Goal: Information Seeking & Learning: Compare options

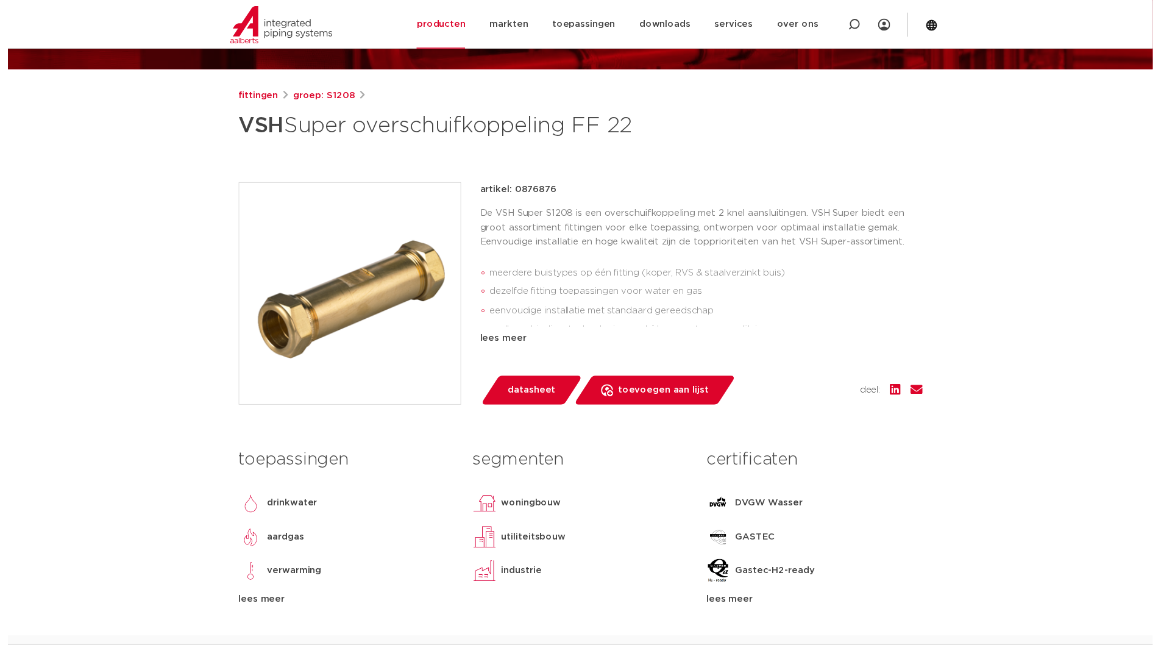
scroll to position [122, 0]
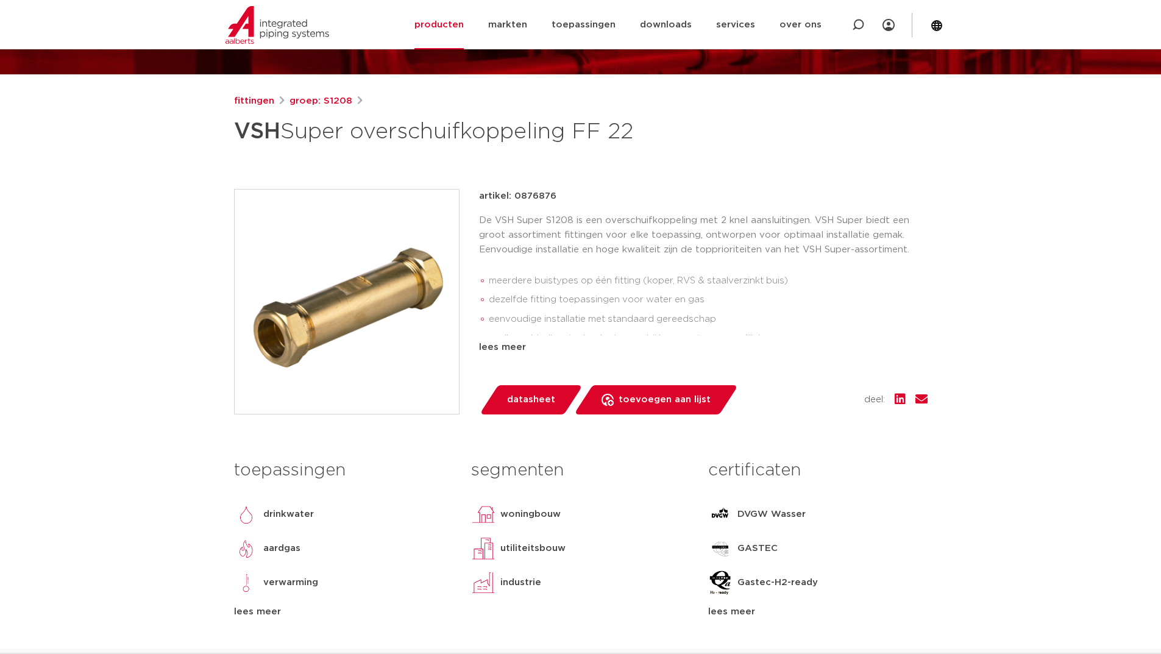
click at [529, 393] on span "datasheet" at bounding box center [531, 400] width 48 height 20
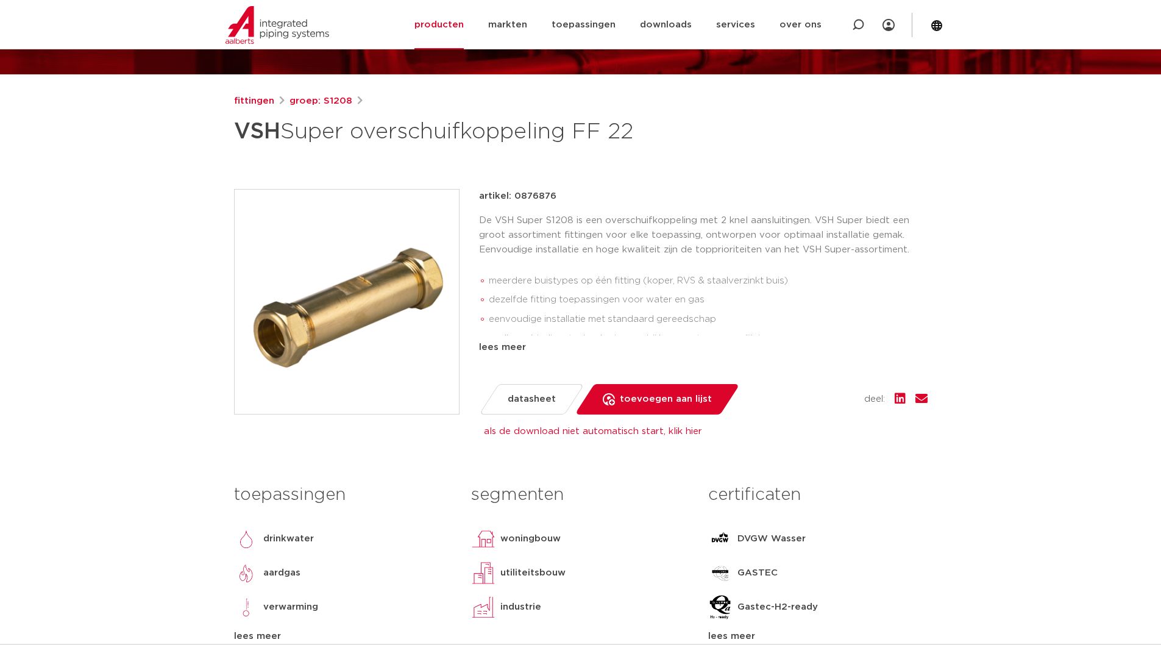
drag, startPoint x: 364, startPoint y: 134, endPoint x: 55, endPoint y: 267, distance: 336.2
click at [606, 144] on h1 "VSH Super overschuifkoppeling FF 22" at bounding box center [463, 131] width 458 height 37
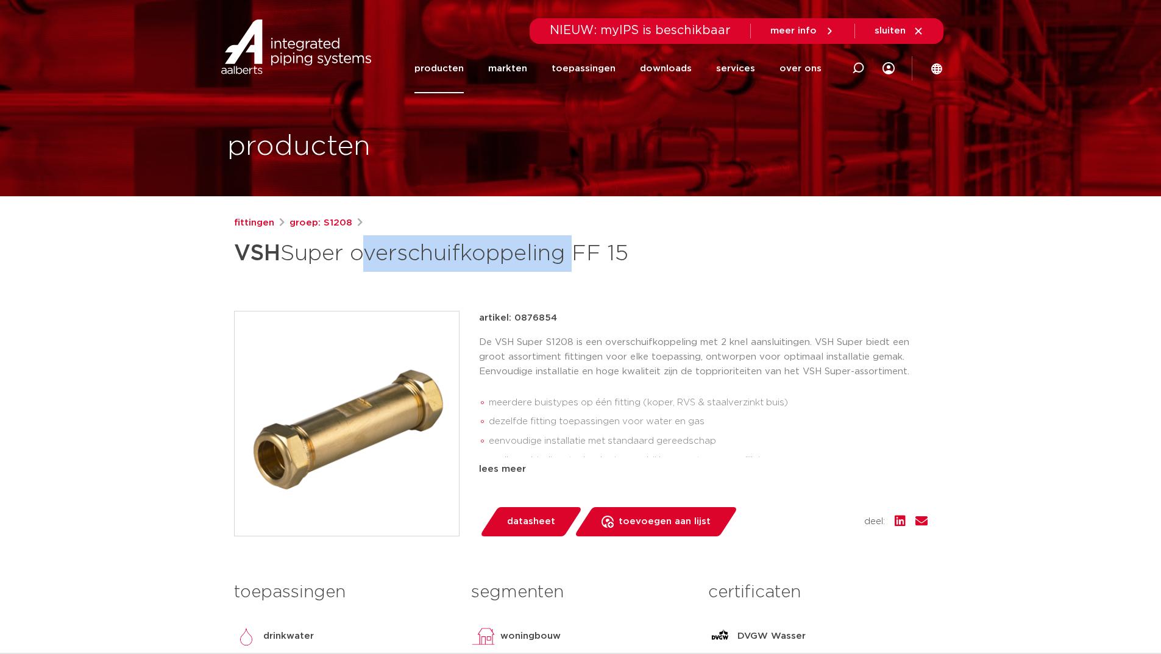
drag, startPoint x: 358, startPoint y: 254, endPoint x: 549, endPoint y: 260, distance: 190.9
click at [574, 260] on h1 "VSH Super overschuifkoppeling FF 15" at bounding box center [463, 253] width 458 height 37
copy h1 "overschuifkoppeling"
click at [860, 71] on icon at bounding box center [858, 68] width 15 height 15
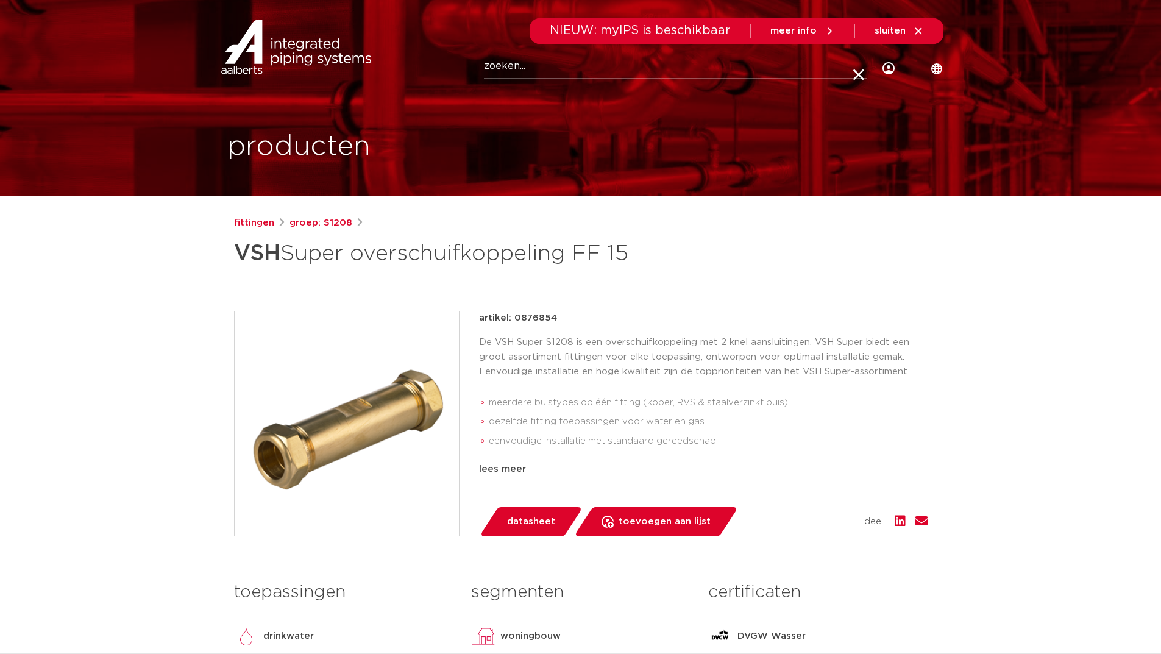
paste input "overschuifkoppeling"
type input "overschuifkoppeling"
click button "Zoeken" at bounding box center [0, 0] width 0 height 0
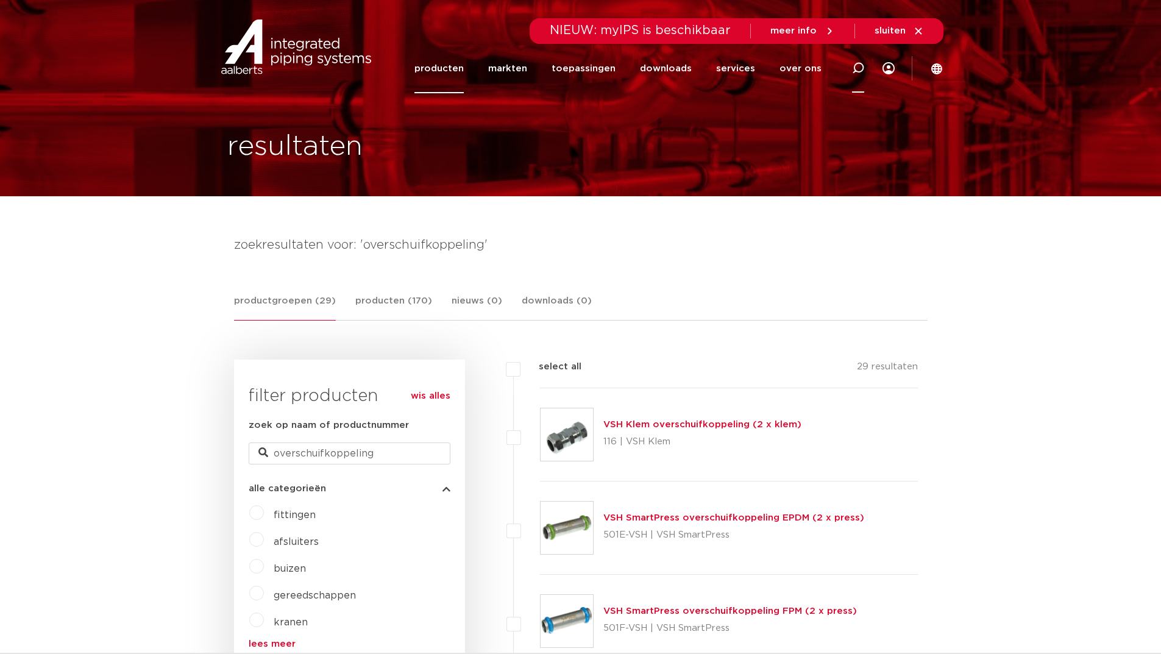
click at [860, 69] on icon at bounding box center [858, 68] width 12 height 12
click at [550, 66] on input "Zoeken" at bounding box center [675, 66] width 383 height 24
drag, startPoint x: 550, startPoint y: 66, endPoint x: 518, endPoint y: 66, distance: 31.7
click at [518, 66] on input "Zoeken" at bounding box center [675, 66] width 383 height 24
paste input "overschuifkoppeling"
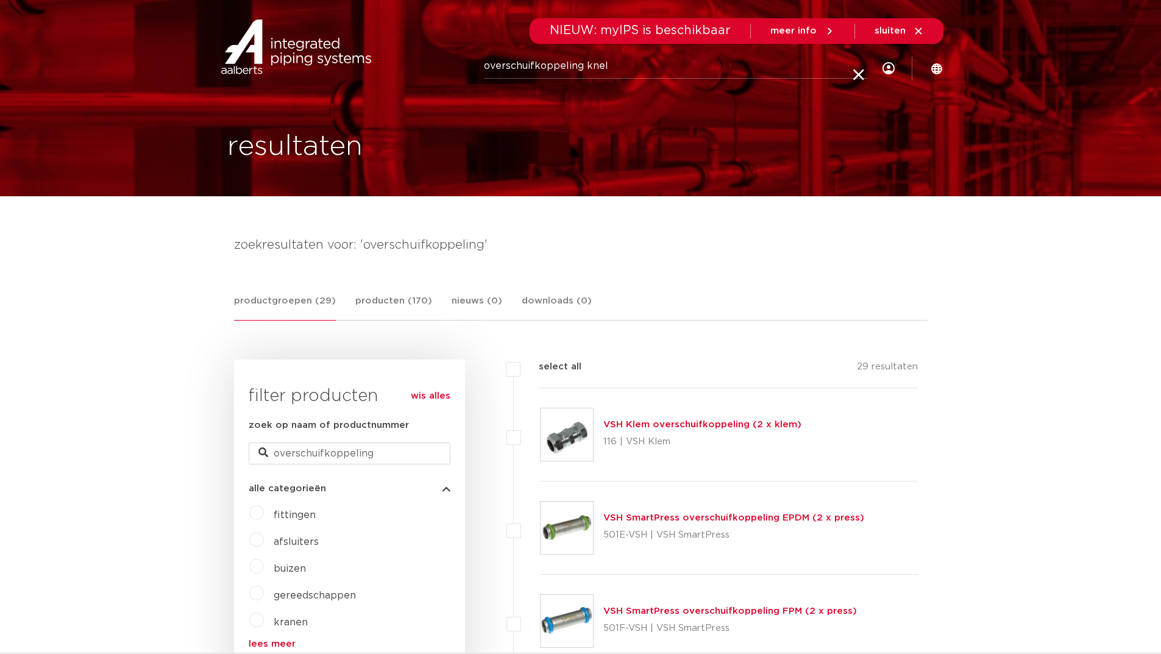
type input "overschuifkoppeling knel"
click button "Zoeken" at bounding box center [0, 0] width 0 height 0
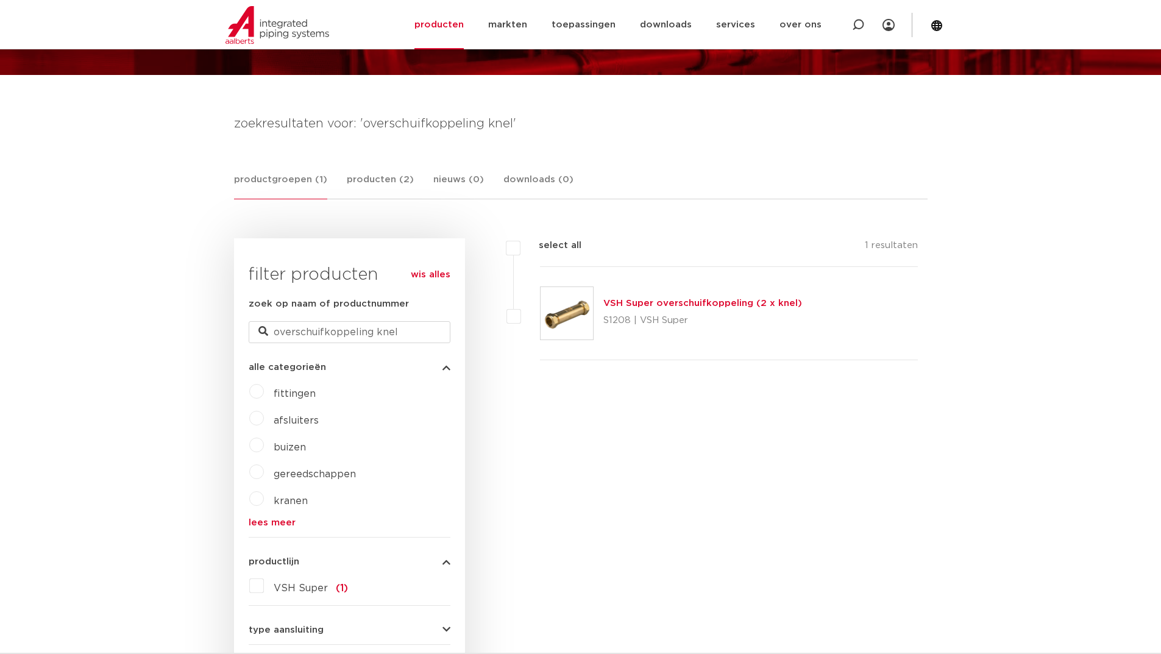
scroll to position [122, 0]
click at [574, 311] on img at bounding box center [567, 313] width 52 height 52
